Goal: Register for event/course

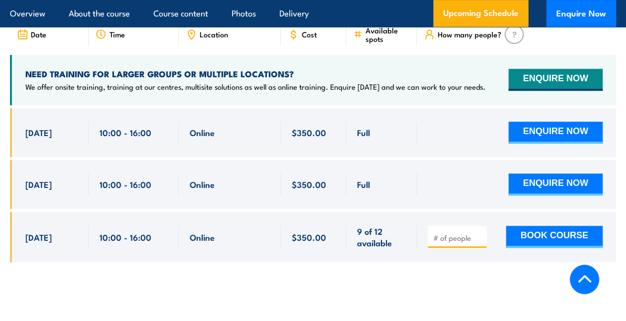
scroll to position [2117, 0]
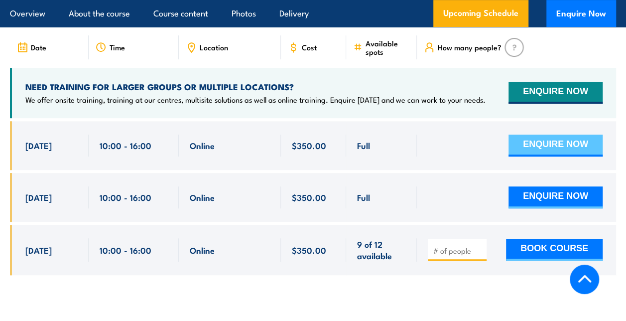
click at [546, 134] on button "ENQUIRE NOW" at bounding box center [555, 145] width 94 height 22
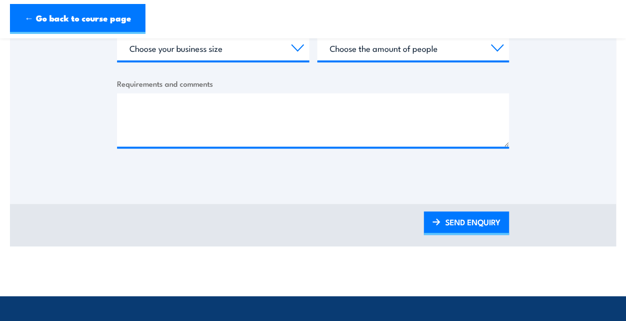
scroll to position [465, 0]
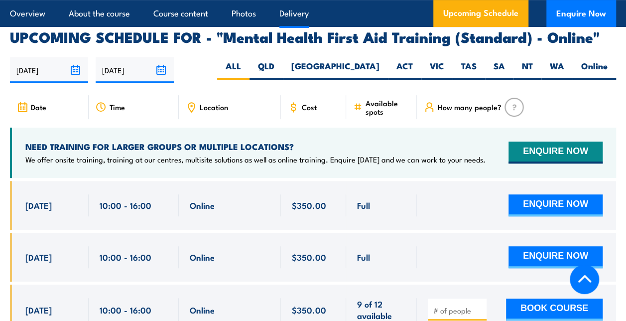
scroll to position [2117, 0]
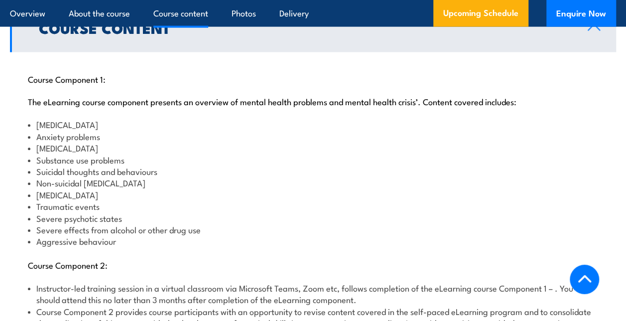
scroll to position [1277, 0]
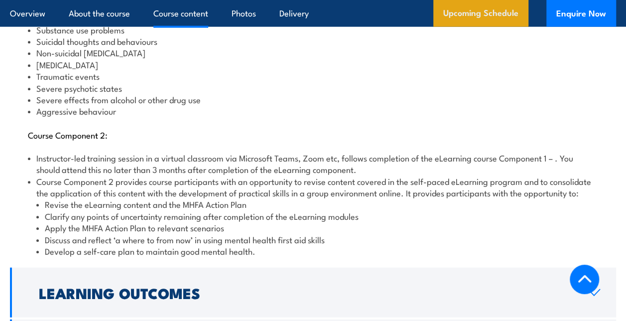
click at [490, 21] on link "Upcoming Schedule" at bounding box center [480, 13] width 95 height 27
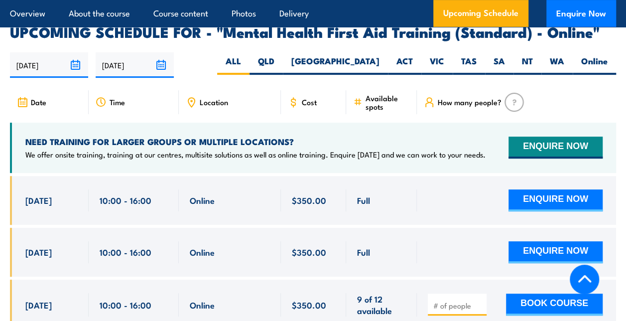
scroll to position [2062, 0]
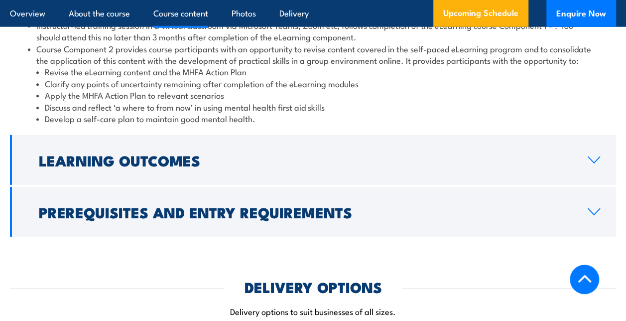
scroll to position [1277, 0]
